Goal: Use online tool/utility: Use online tool/utility

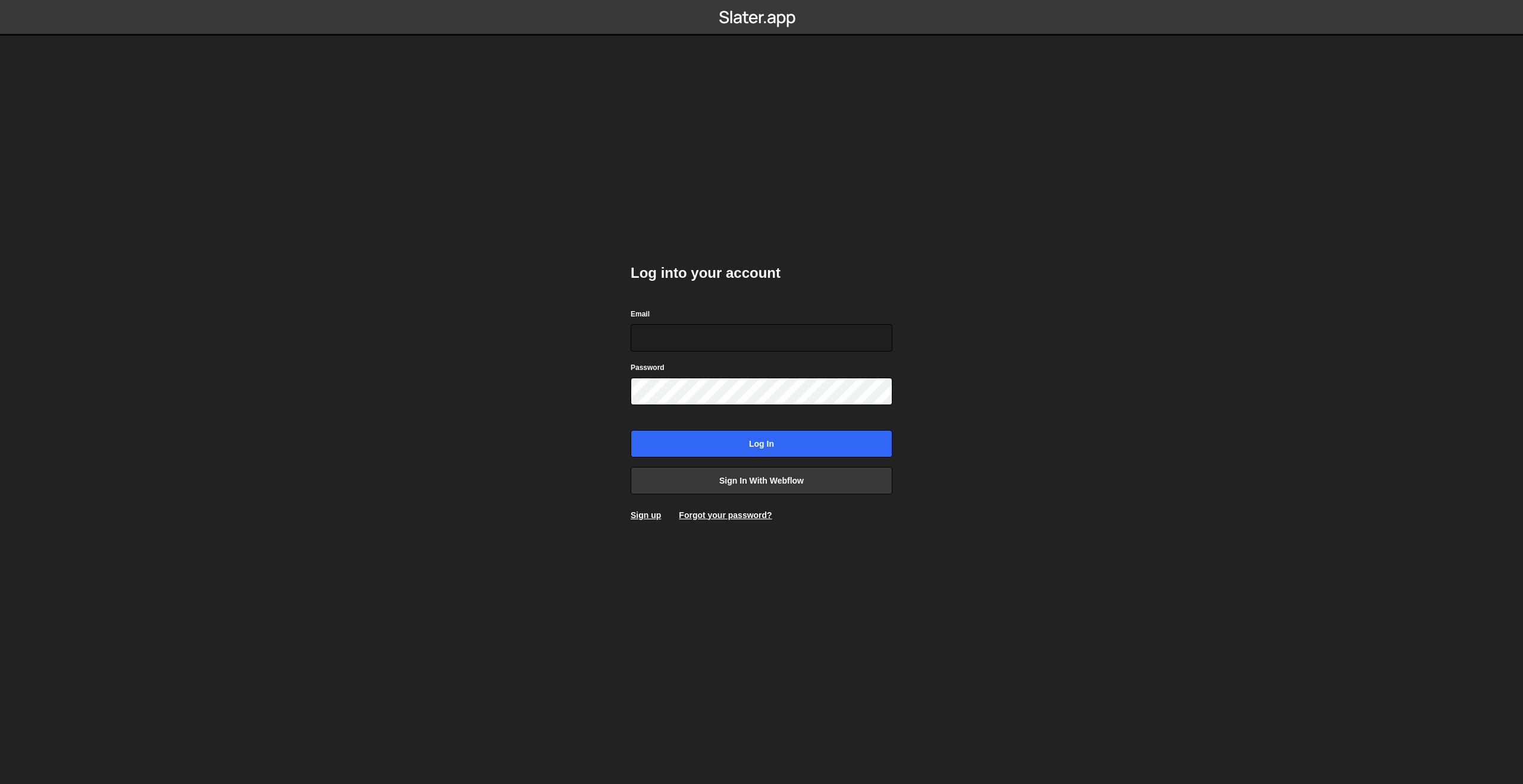
type input "bram@unison.nl"
click at [766, 449] on input "Log in" at bounding box center [762, 444] width 262 height 27
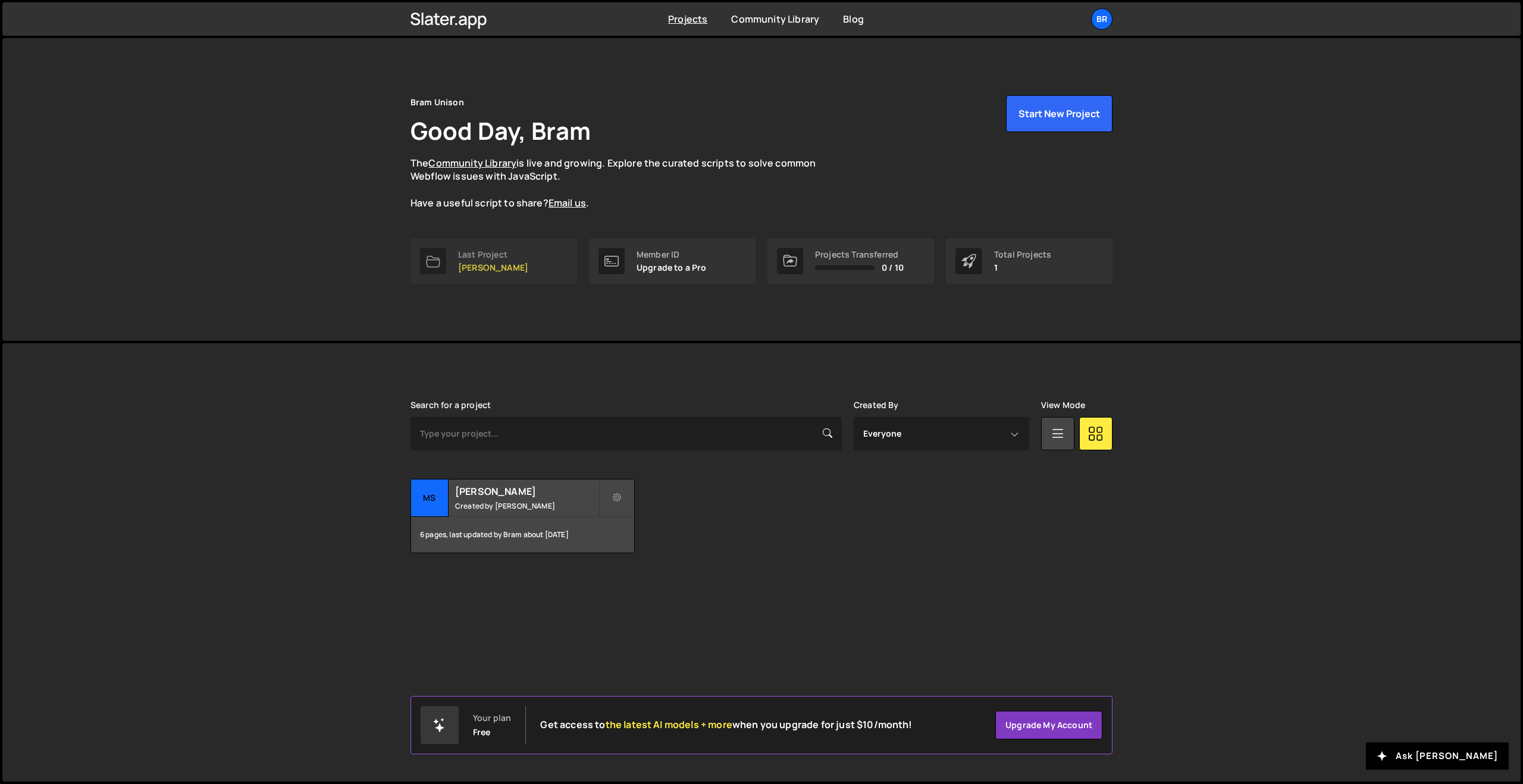
click at [490, 269] on p "MS de [PERSON_NAME]" at bounding box center [494, 268] width 70 height 9
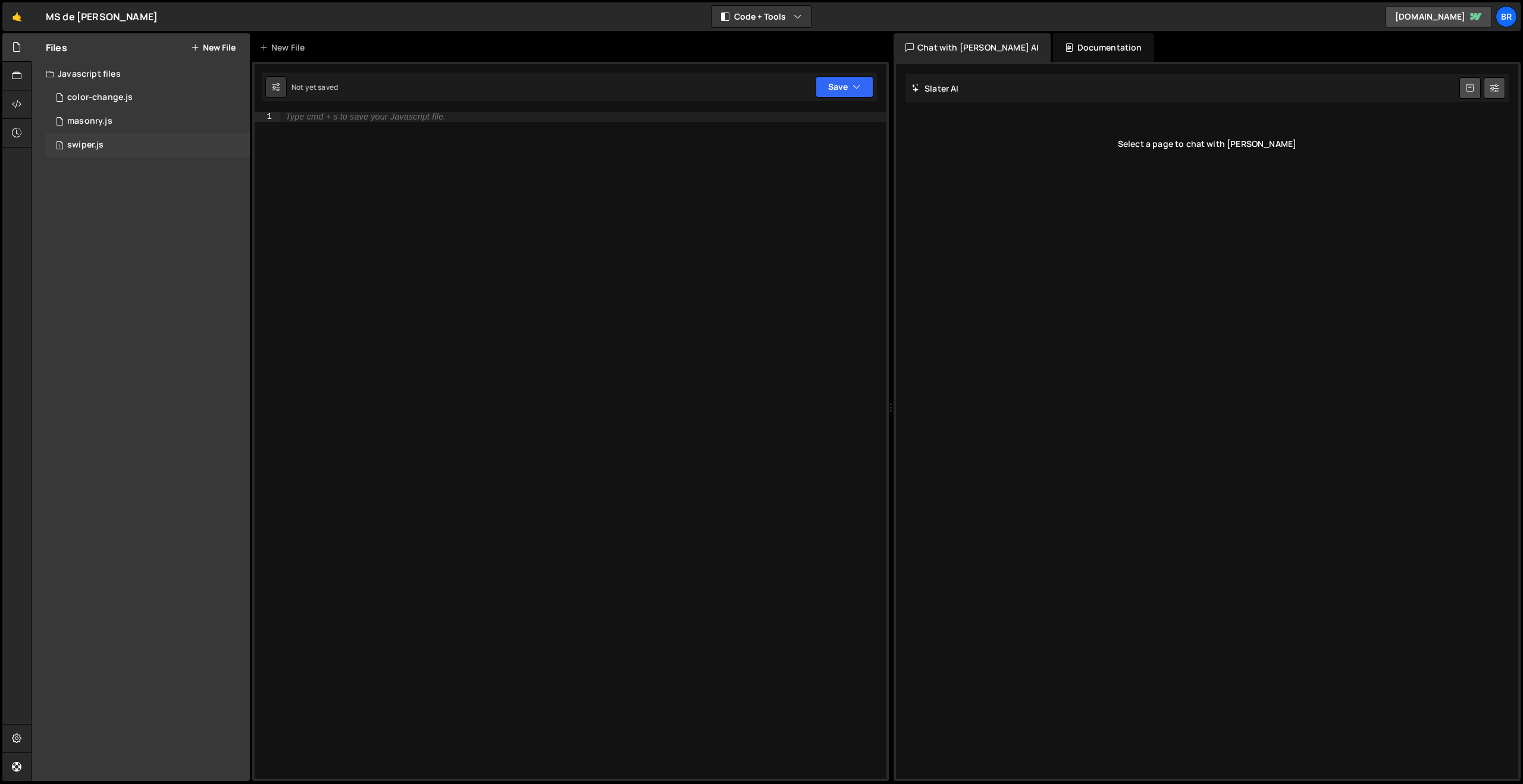
click at [91, 145] on div "swiper.js" at bounding box center [85, 145] width 36 height 11
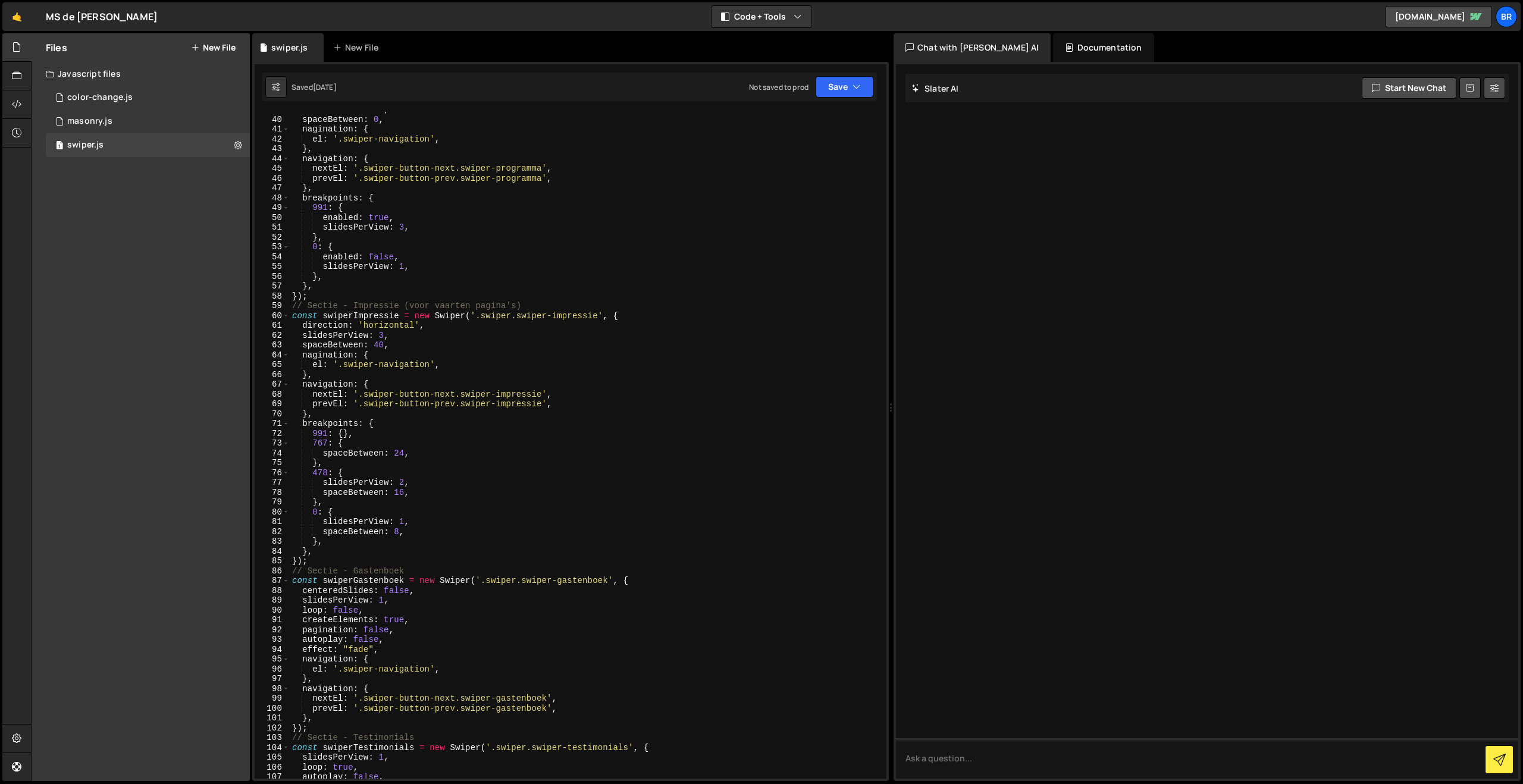
scroll to position [315, 0]
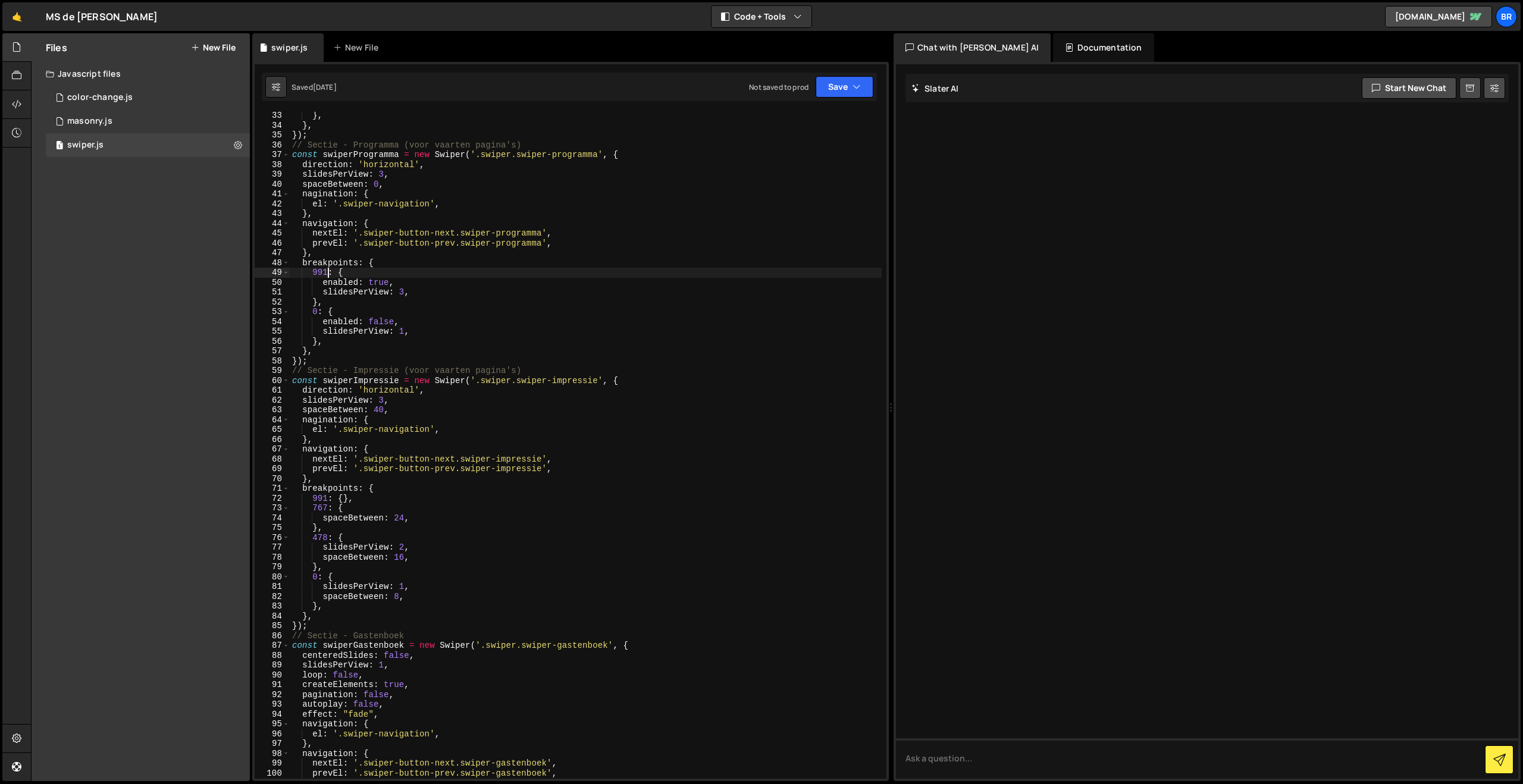
click at [327, 272] on div "} , } , }) ; // Sectie - Programma (voor vaarten pagina's) const swiperProgramm…" at bounding box center [586, 453] width 592 height 686
type textarea "992: {"
click at [842, 91] on button "Save" at bounding box center [844, 86] width 57 height 22
click at [808, 128] on div "Saved [DATE]" at bounding box center [804, 129] width 124 height 14
